Goal: Transaction & Acquisition: Download file/media

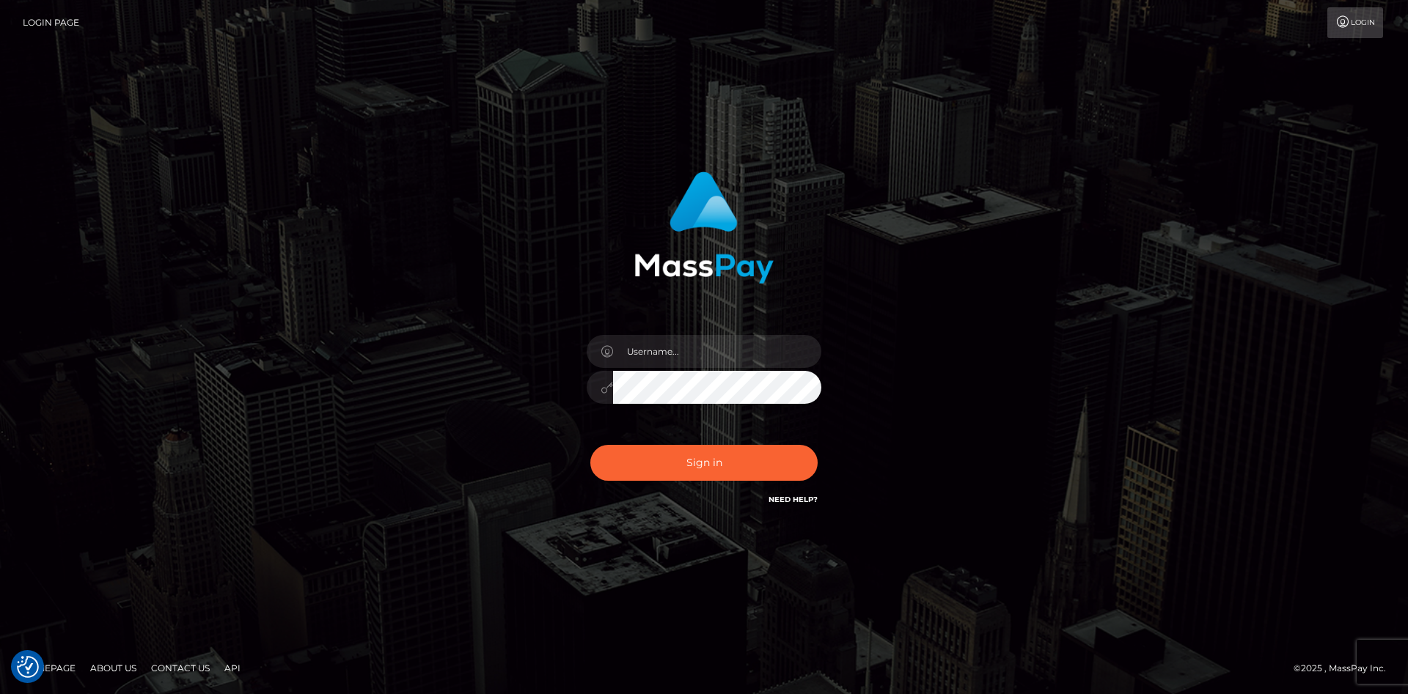
checkbox input "true"
click at [666, 342] on input "text" at bounding box center [717, 351] width 208 height 33
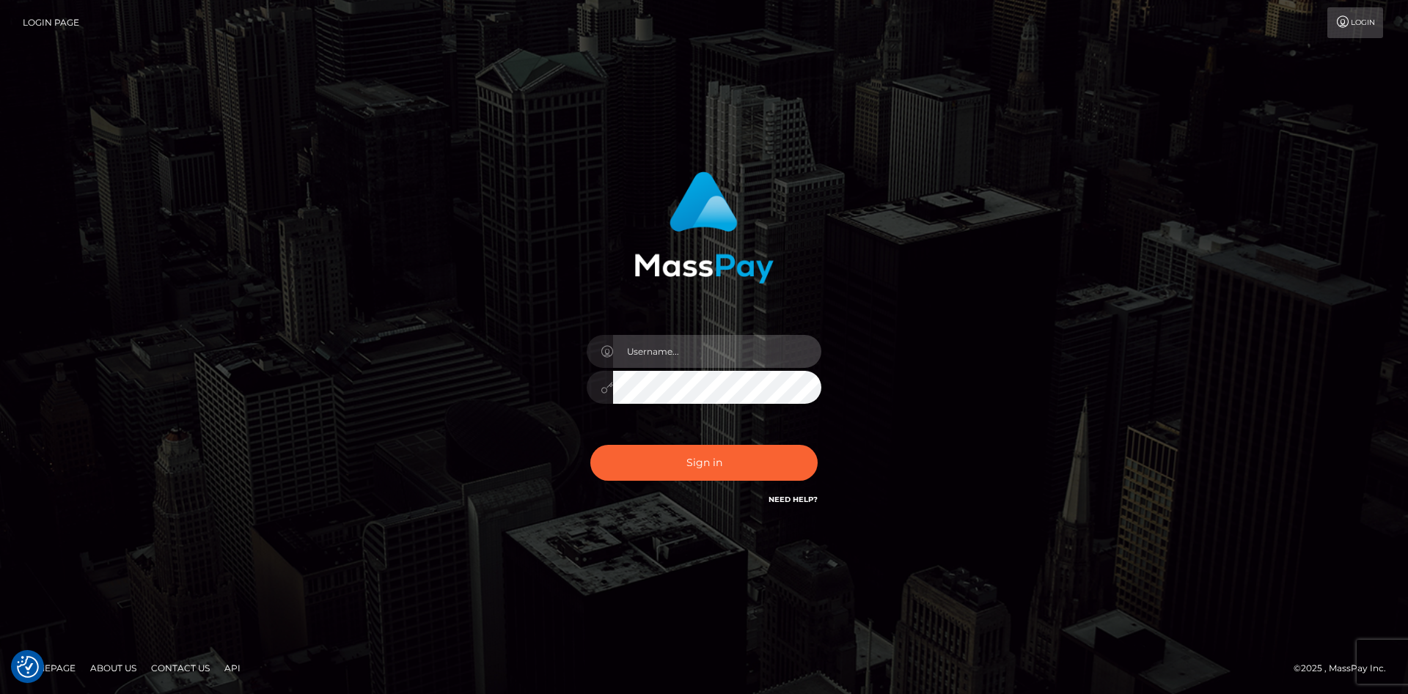
type input "faisal_uplift"
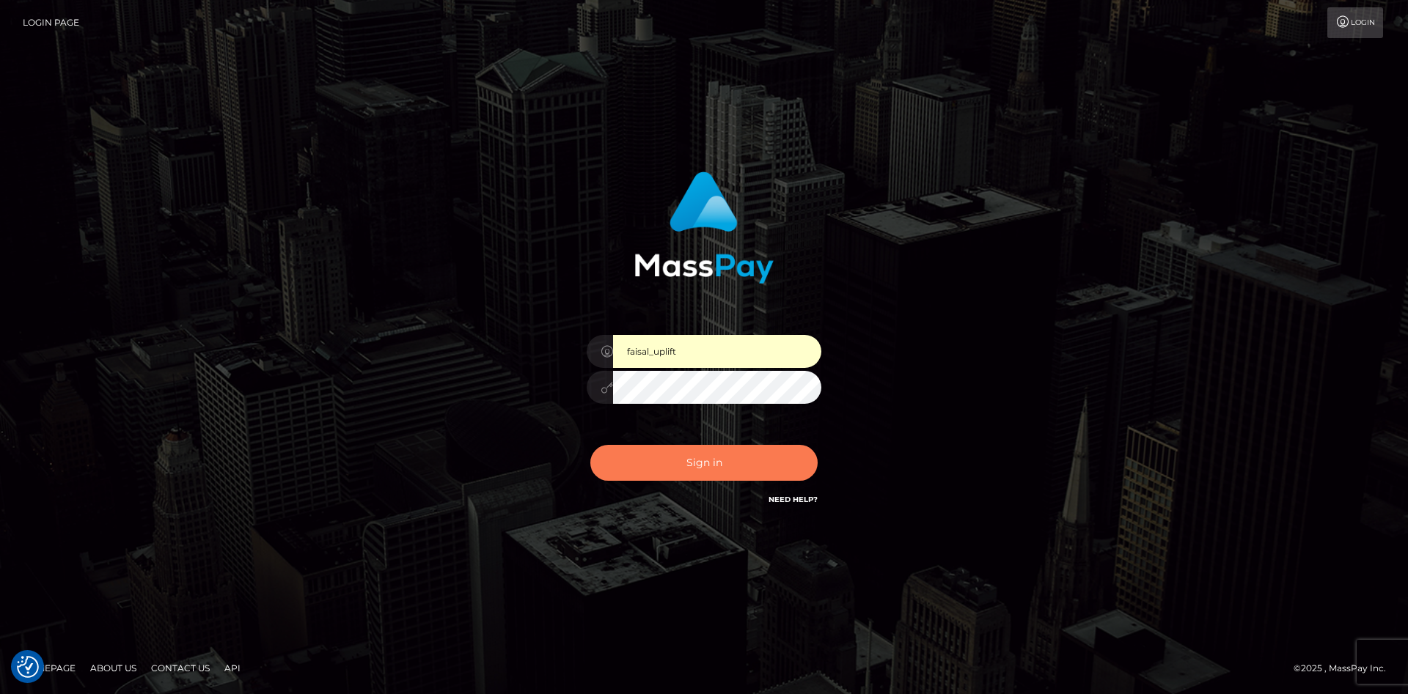
click at [682, 461] on button "Sign in" at bounding box center [703, 463] width 227 height 36
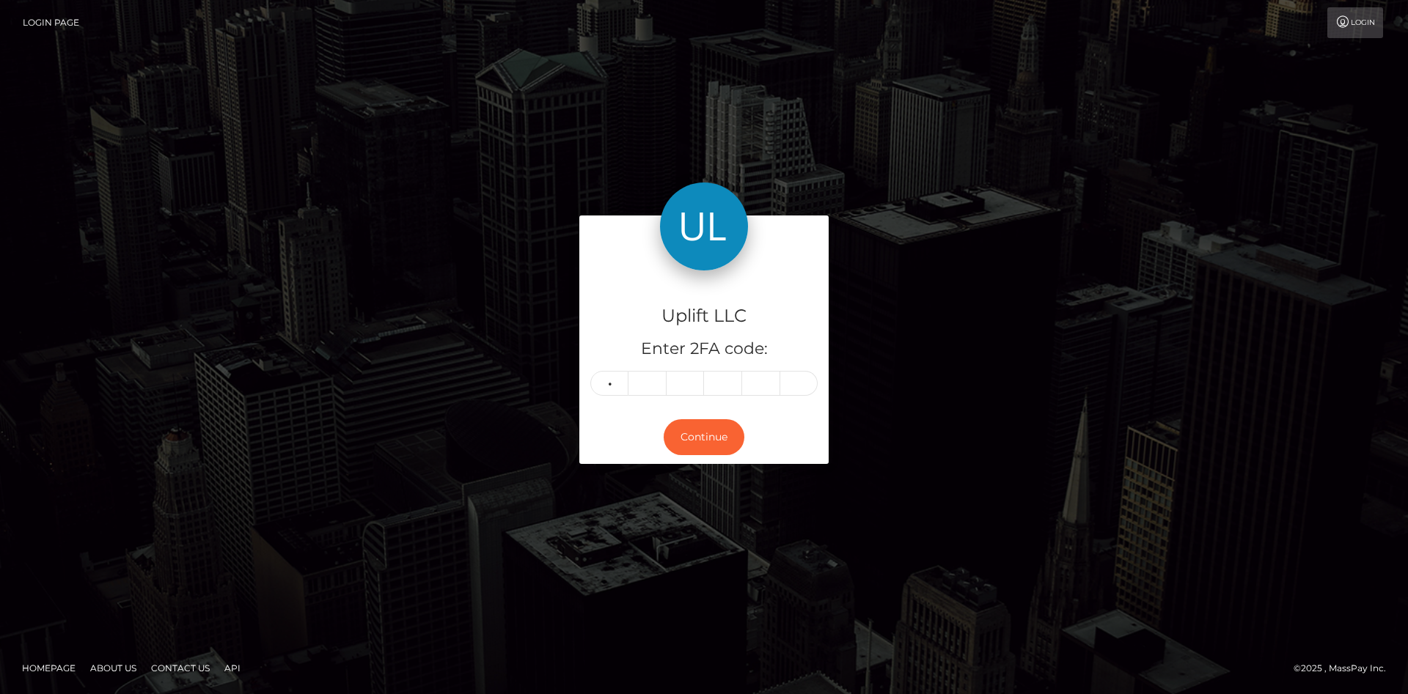
type input "0"
type input "7"
type input "5"
type input "2"
type input "7"
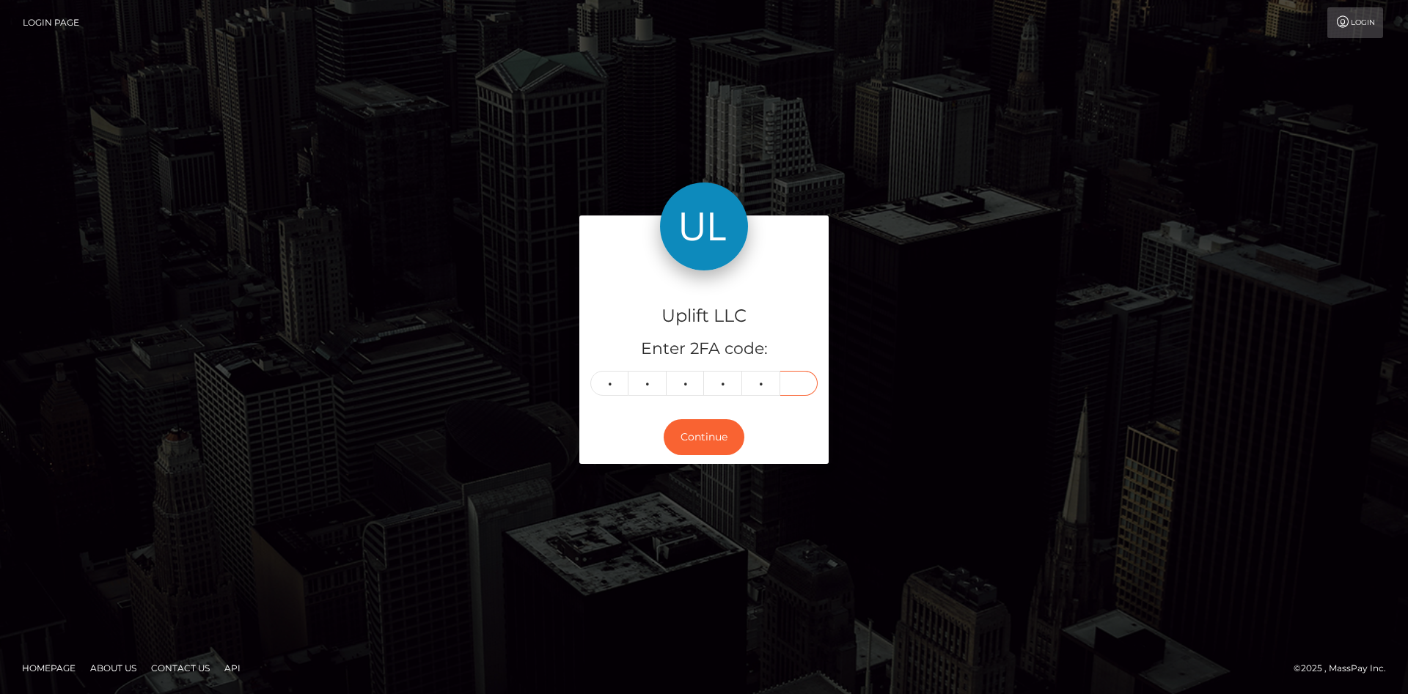
type input "5"
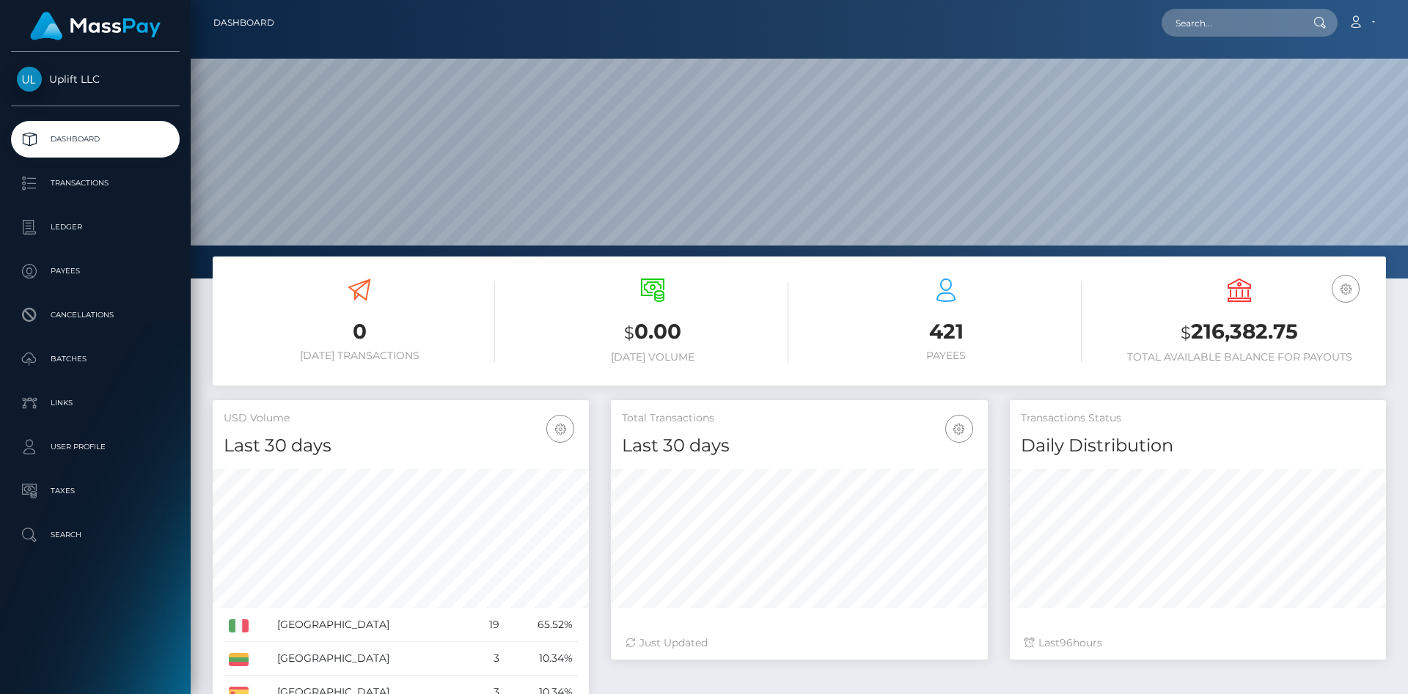
scroll to position [260, 376]
click at [92, 178] on p "Transactions" at bounding box center [95, 183] width 157 height 22
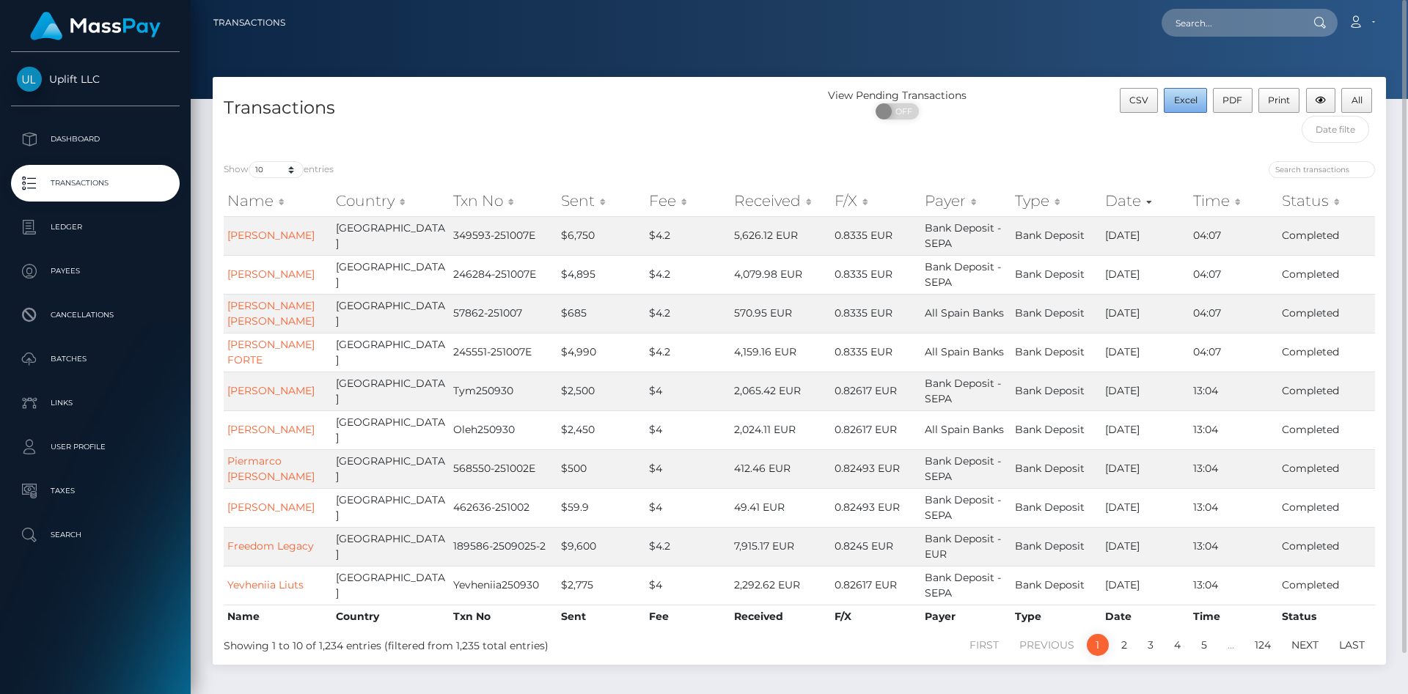
click at [1178, 106] on button "Excel" at bounding box center [1185, 100] width 43 height 25
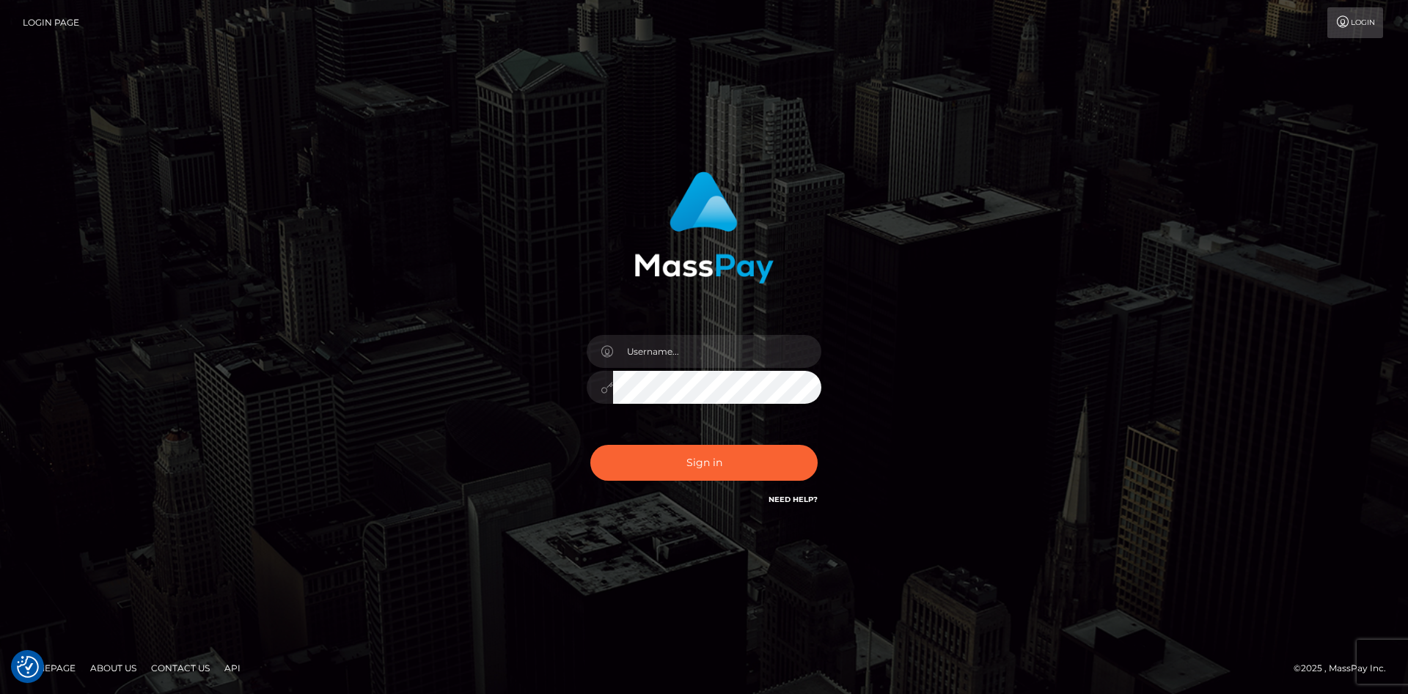
checkbox input "true"
click at [680, 359] on input "text" at bounding box center [717, 351] width 208 height 33
